Goal: Task Accomplishment & Management: Complete application form

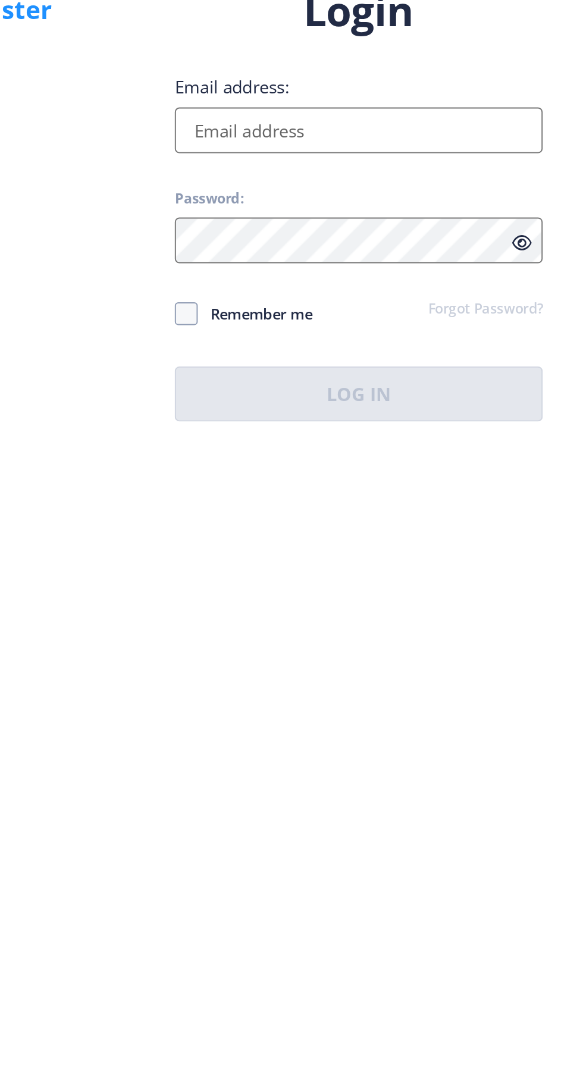
click at [453, 510] on input "Email address:" at bounding box center [422, 498] width 191 height 24
type input "anildethe25@gmail.com"
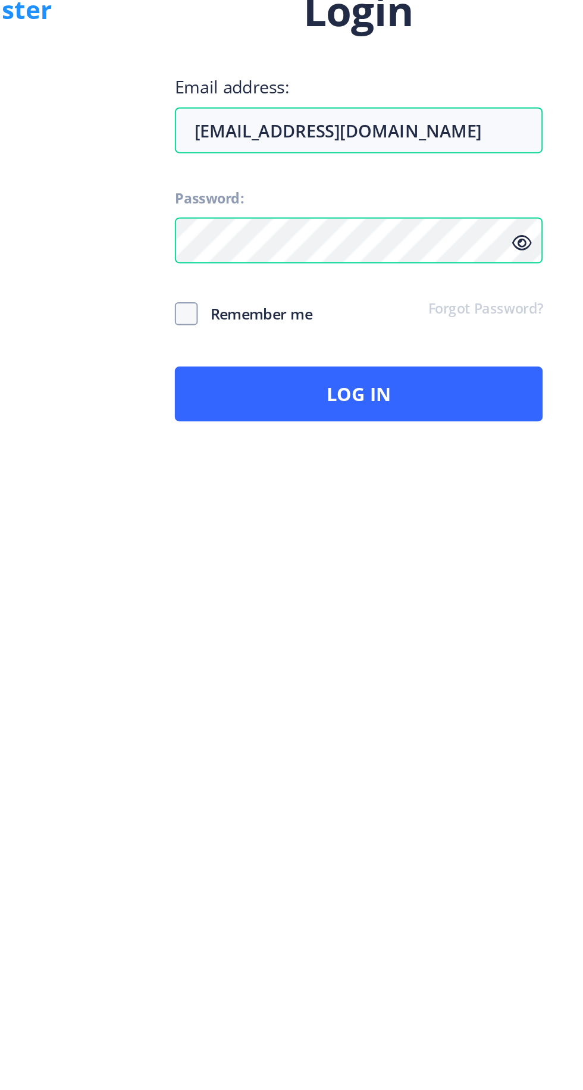
click at [507, 561] on icon at bounding box center [507, 556] width 10 height 9
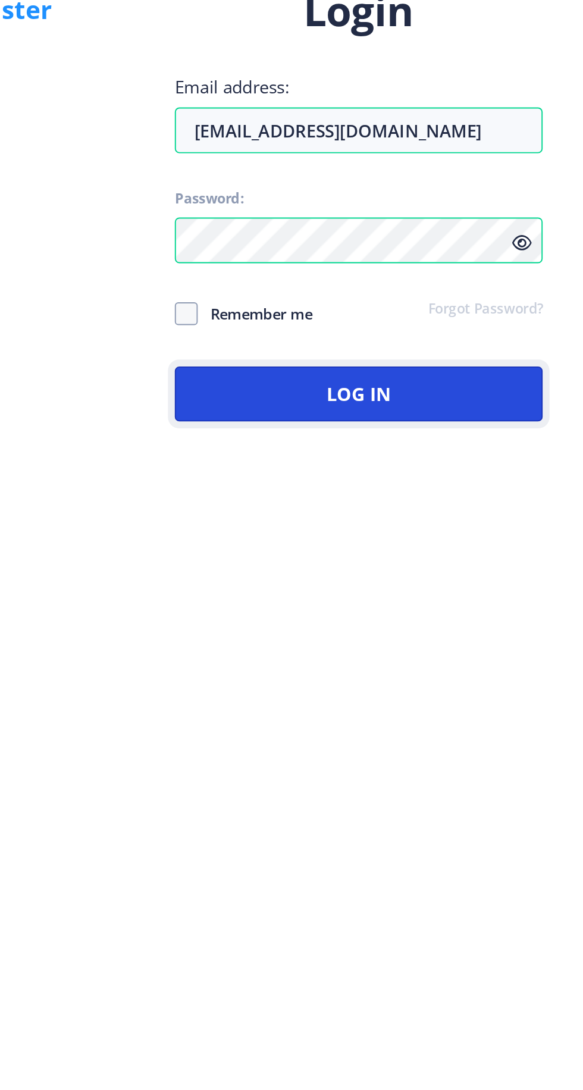
click at [469, 649] on button "Log In" at bounding box center [422, 634] width 191 height 29
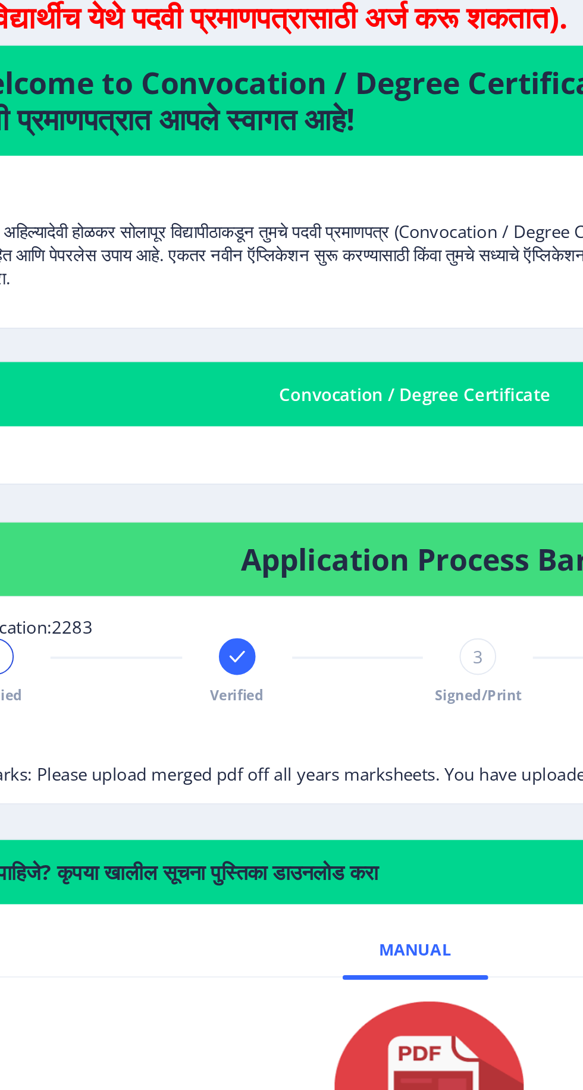
click at [175, 500] on span "Remarks: Please upload merged pdf off all years marksheets. You have uploaded b…" at bounding box center [272, 500] width 403 height 12
